Goal: Information Seeking & Learning: Compare options

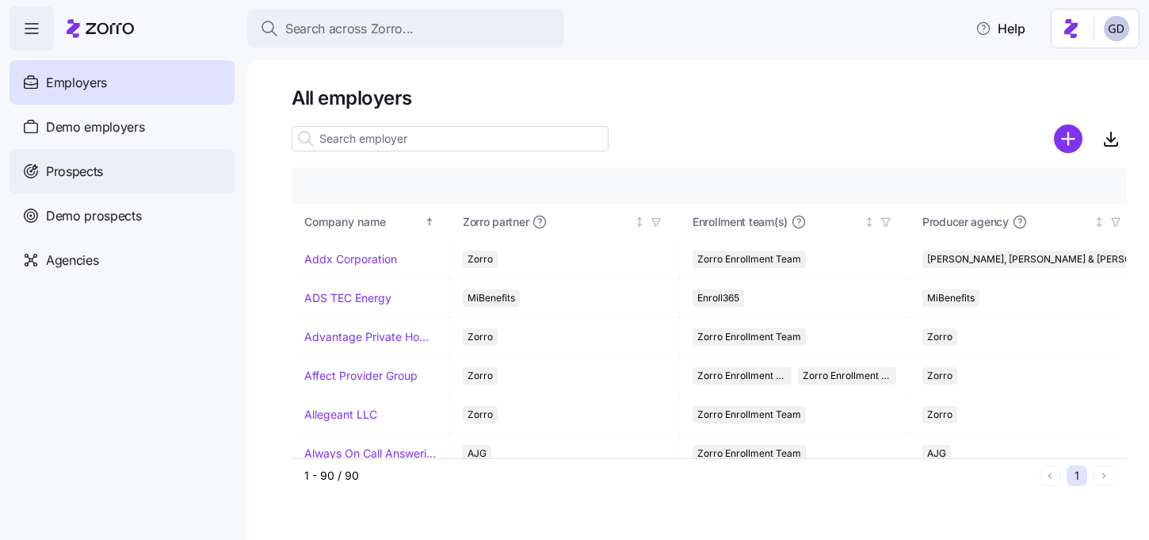
click at [81, 167] on span "Prospects" at bounding box center [74, 172] width 57 height 20
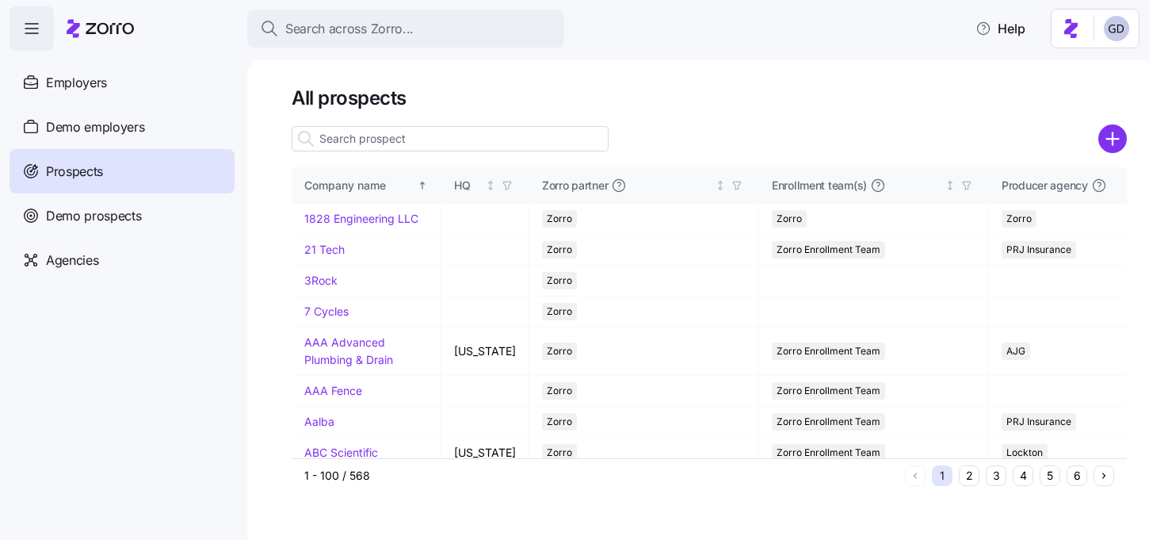
click at [400, 139] on input at bounding box center [450, 138] width 317 height 25
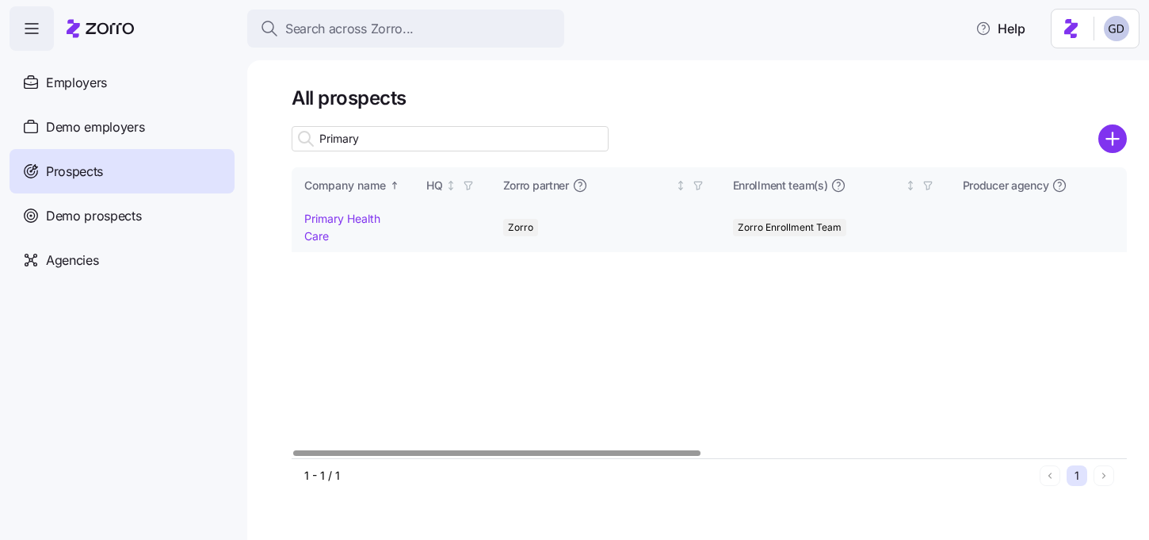
type input "Primary"
click at [360, 216] on link "Primary Health Care" at bounding box center [342, 227] width 76 height 31
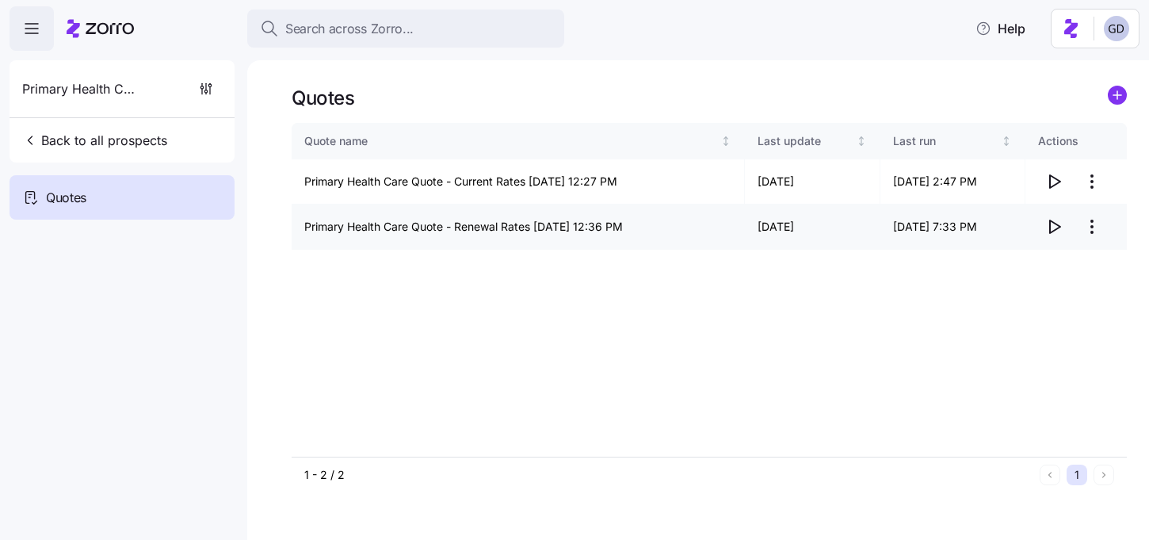
click at [1051, 222] on icon "button" at bounding box center [1053, 226] width 19 height 19
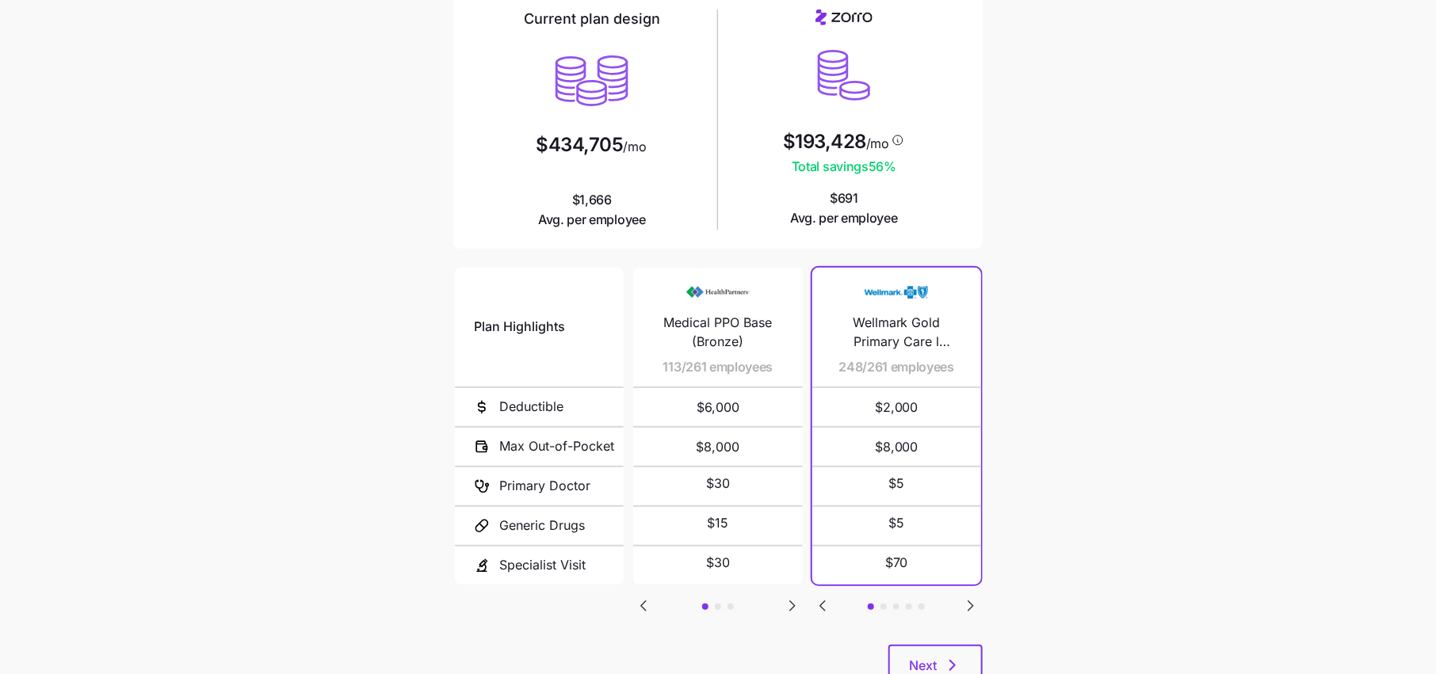
scroll to position [143, 0]
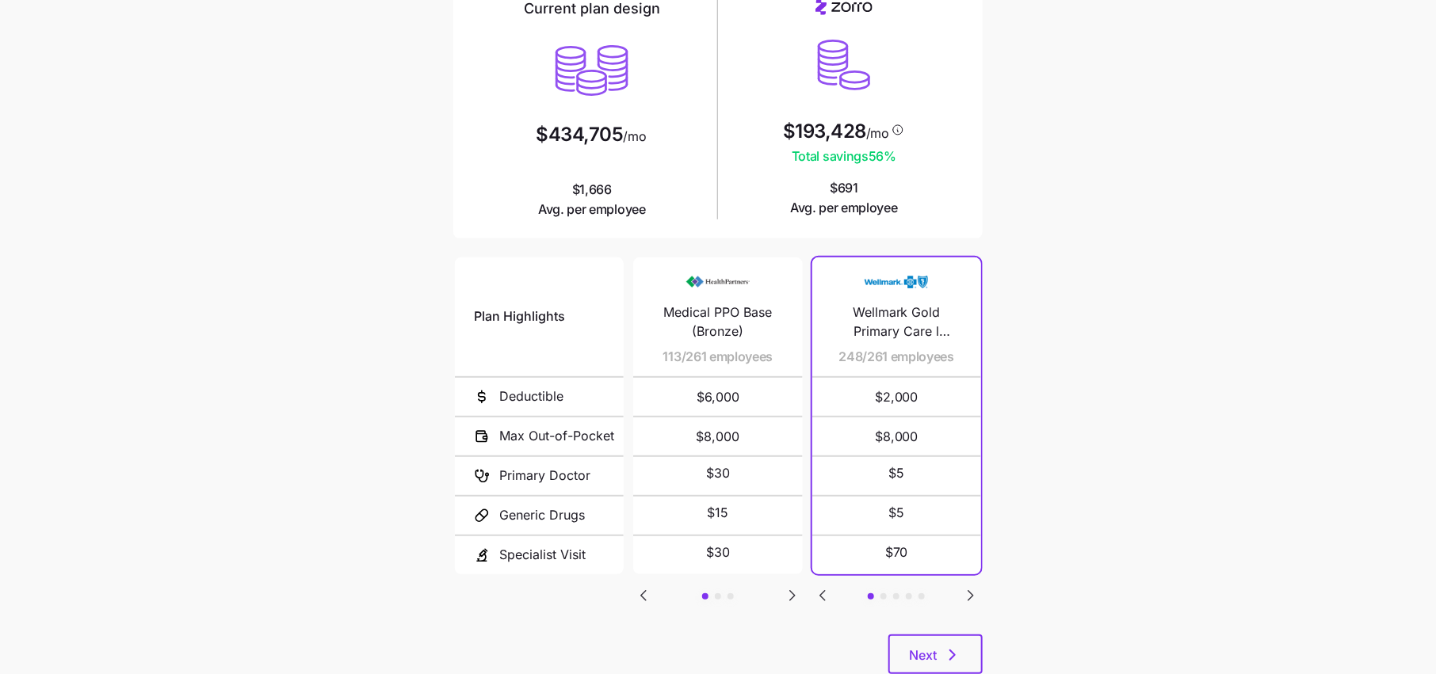
click at [967, 588] on icon "Go to next slide" at bounding box center [970, 595] width 19 height 19
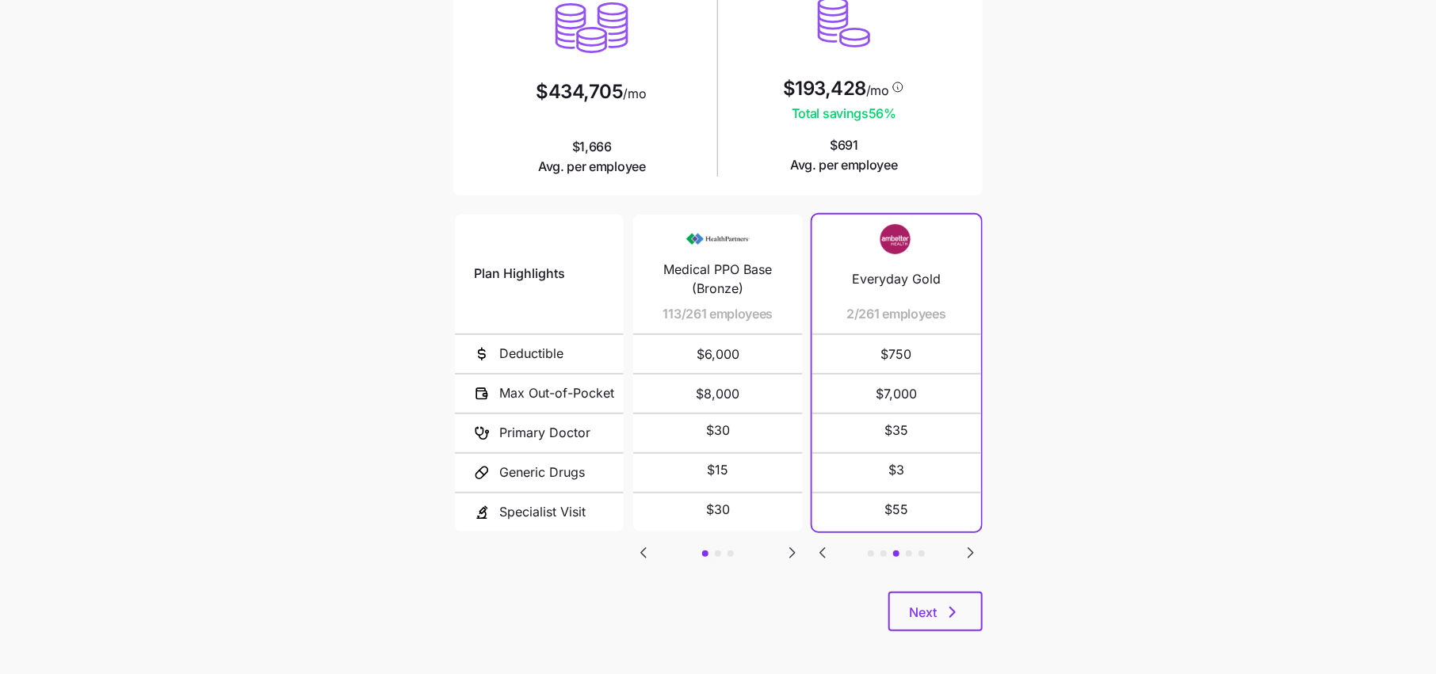
scroll to position [190, 0]
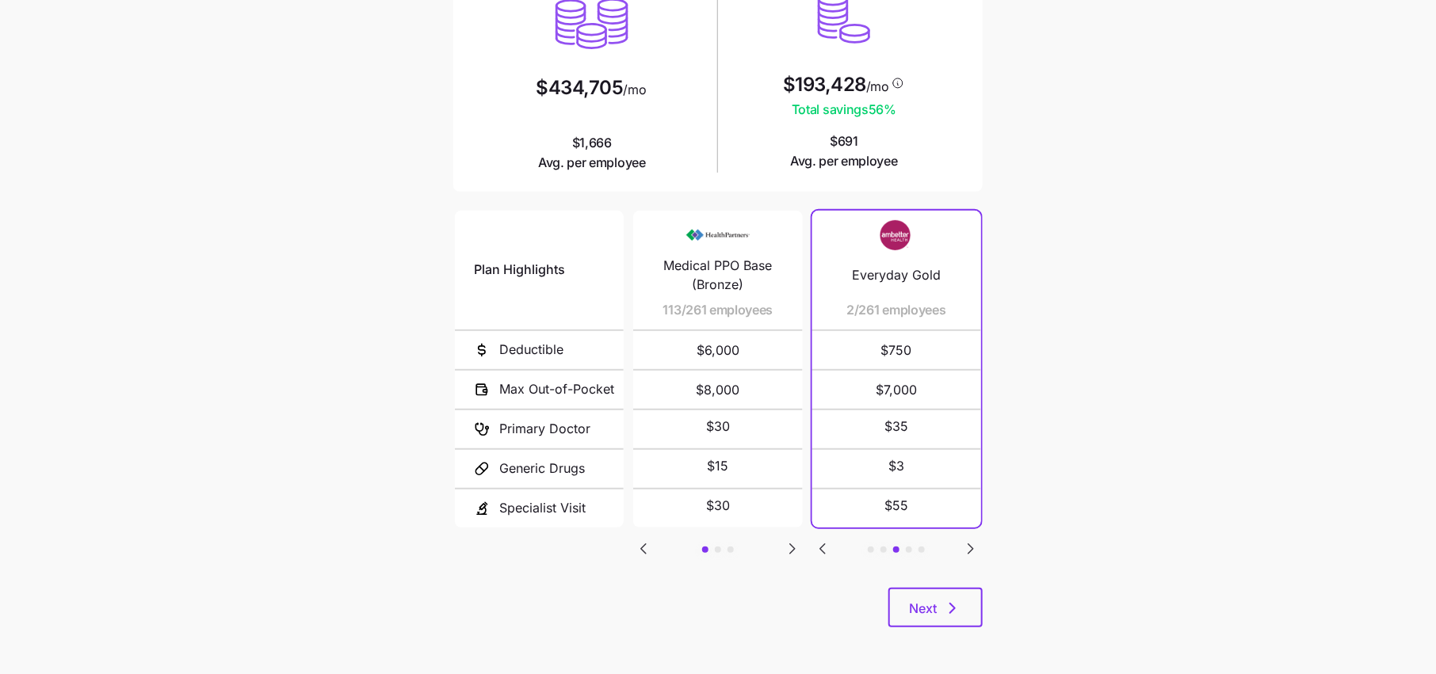
click at [821, 555] on icon "Go to previous slide" at bounding box center [822, 549] width 19 height 19
click at [828, 551] on icon "Go to previous slide" at bounding box center [822, 549] width 19 height 19
